Goal: Find specific fact: Find contact information

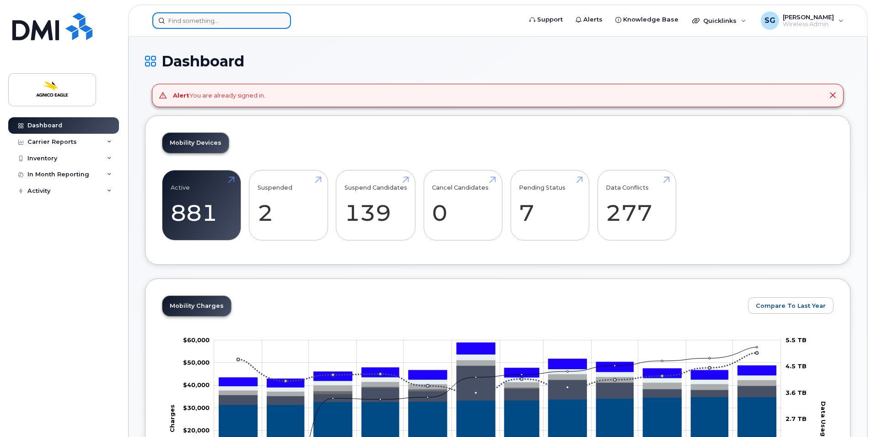
click at [252, 23] on input at bounding box center [221, 20] width 139 height 16
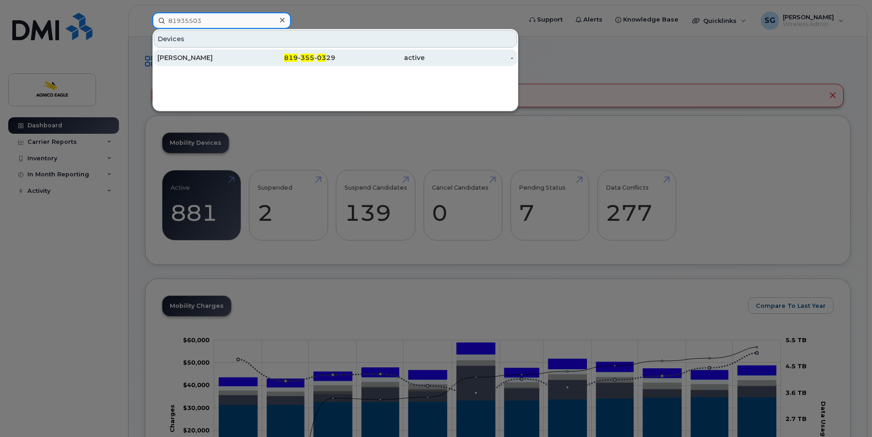
type input "81935503"
click at [311, 53] on div "819 - 355 - 03 29" at bounding box center [291, 57] width 89 height 16
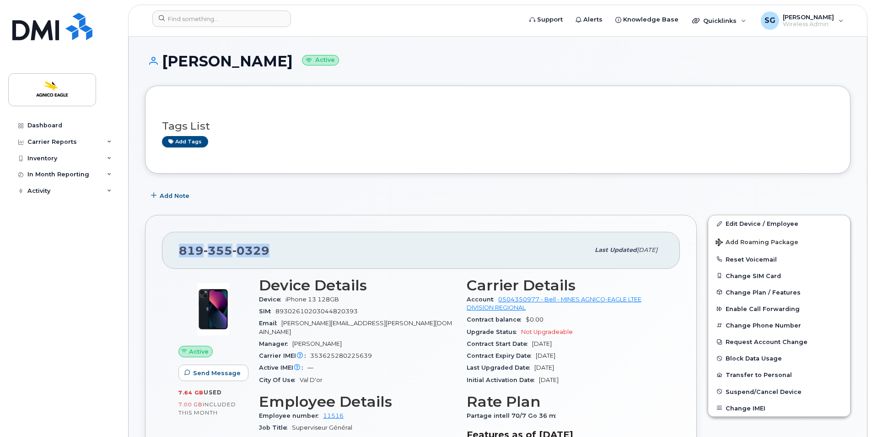
drag, startPoint x: 287, startPoint y: 249, endPoint x: 169, endPoint y: 250, distance: 118.5
click at [169, 250] on div "[PHONE_NUMBER] Last updated [DATE]" at bounding box center [421, 250] width 518 height 37
